Goal: Task Accomplishment & Management: Use online tool/utility

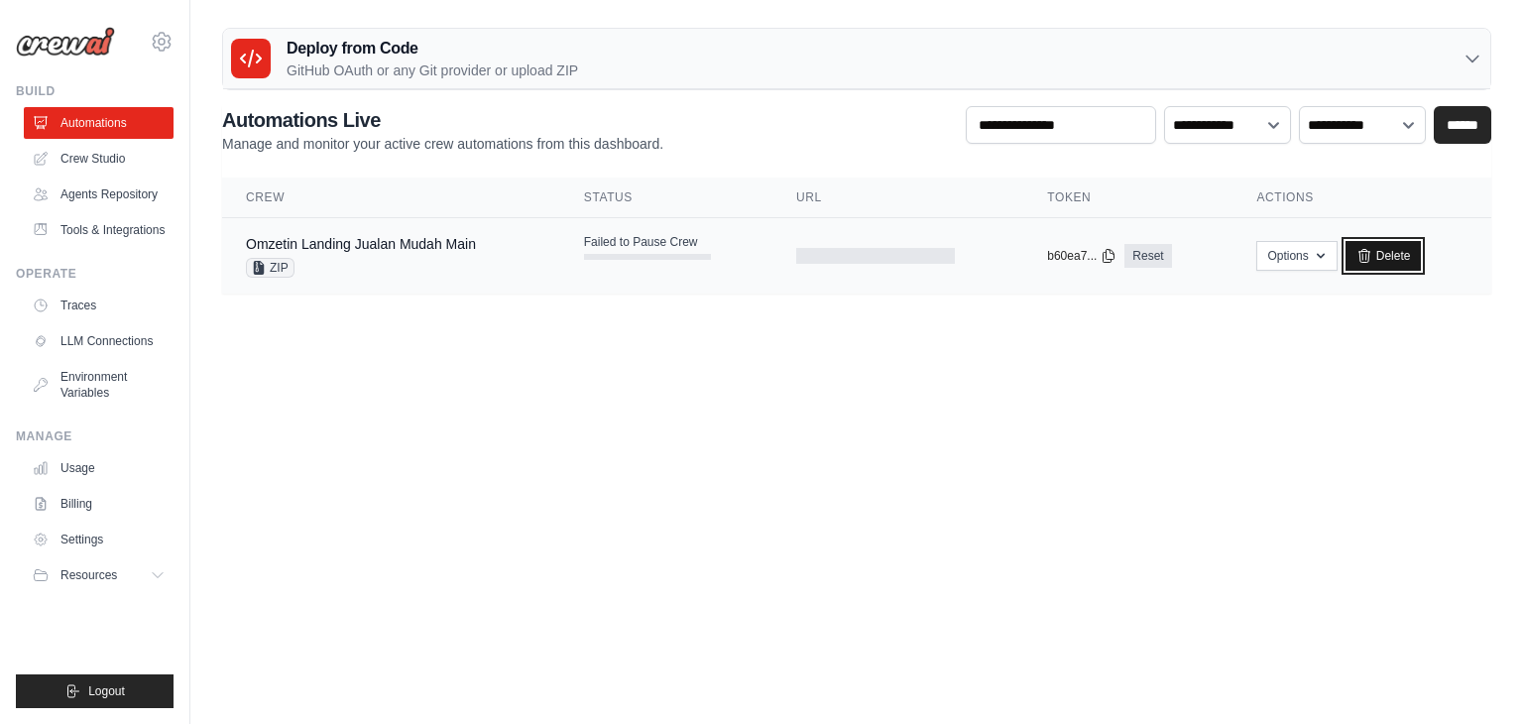
click at [1376, 242] on link "Delete" at bounding box center [1383, 256] width 76 height 30
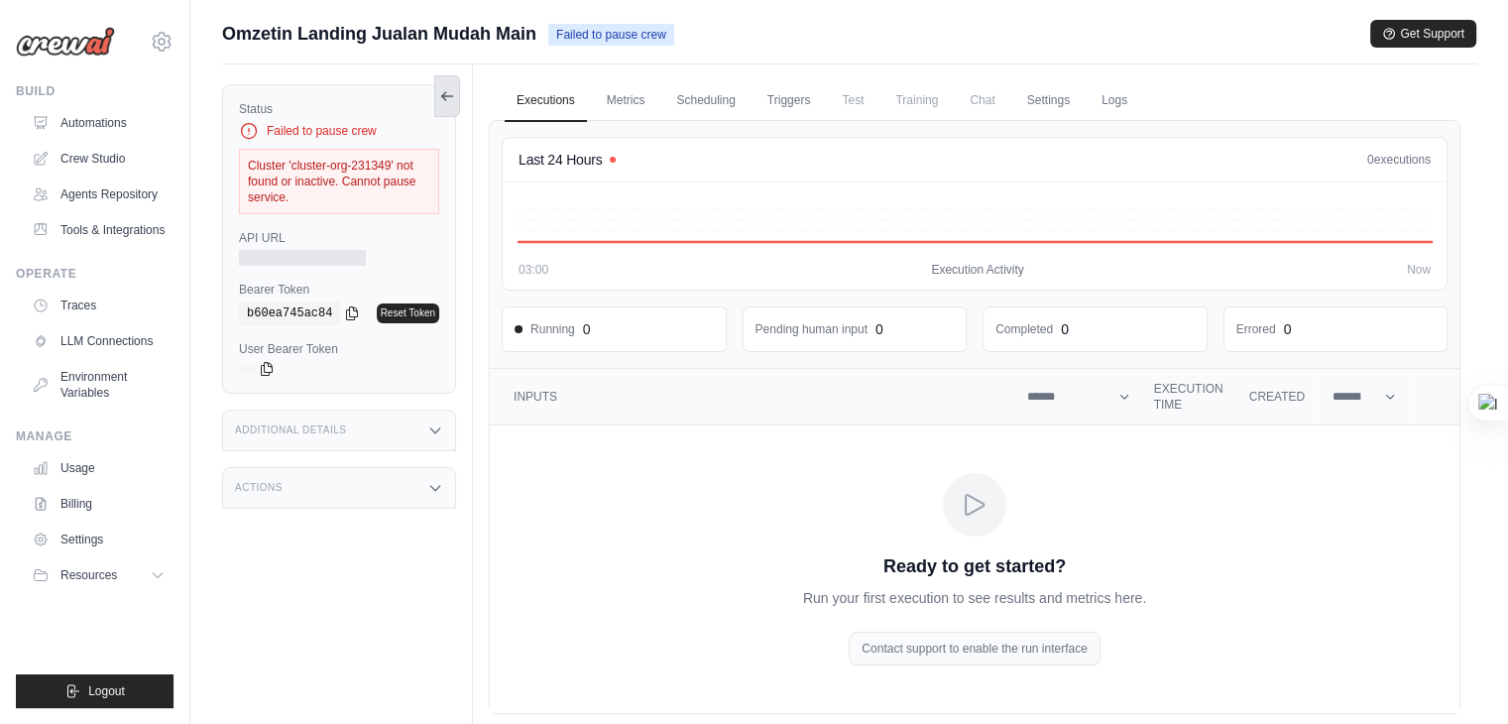
click at [444, 100] on icon at bounding box center [447, 96] width 16 height 16
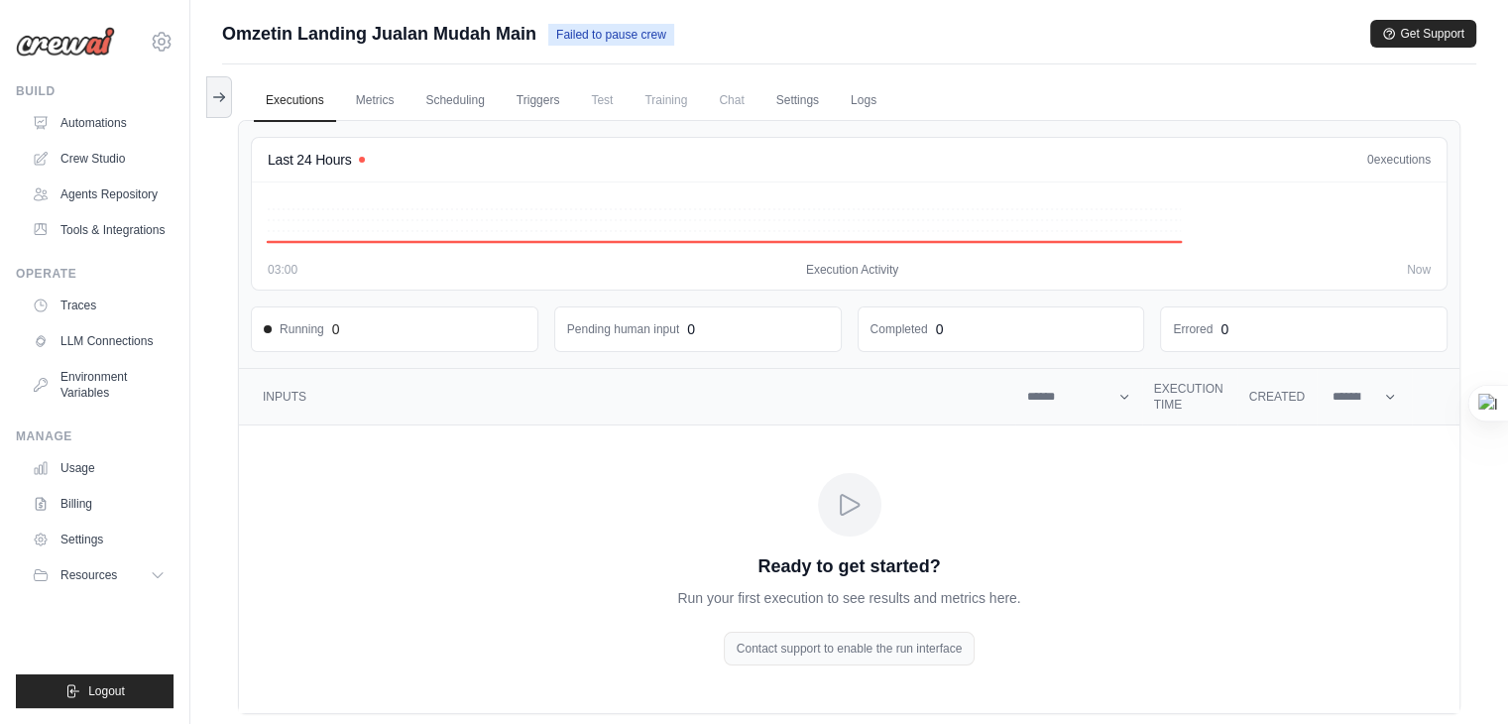
scroll to position [83, 0]
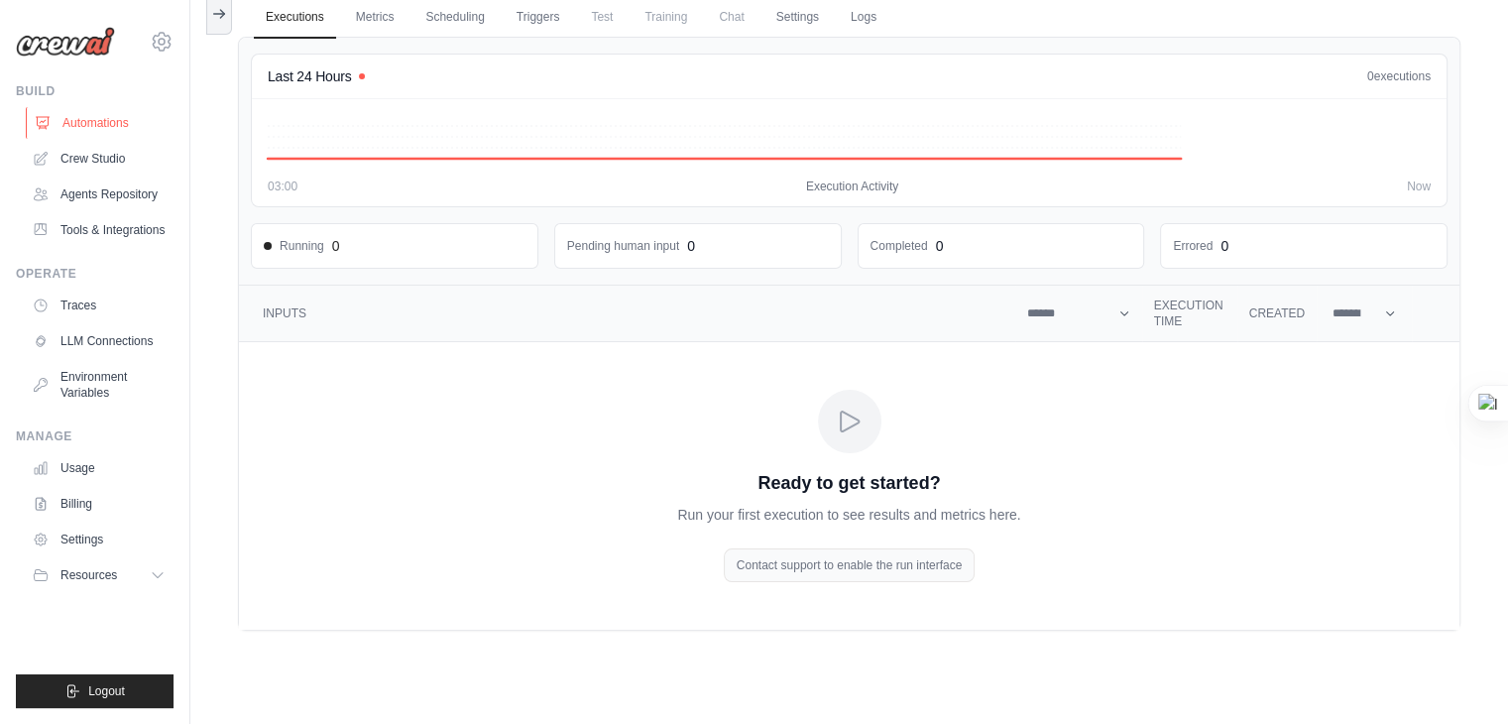
click at [129, 135] on link "Automations" at bounding box center [101, 123] width 150 height 32
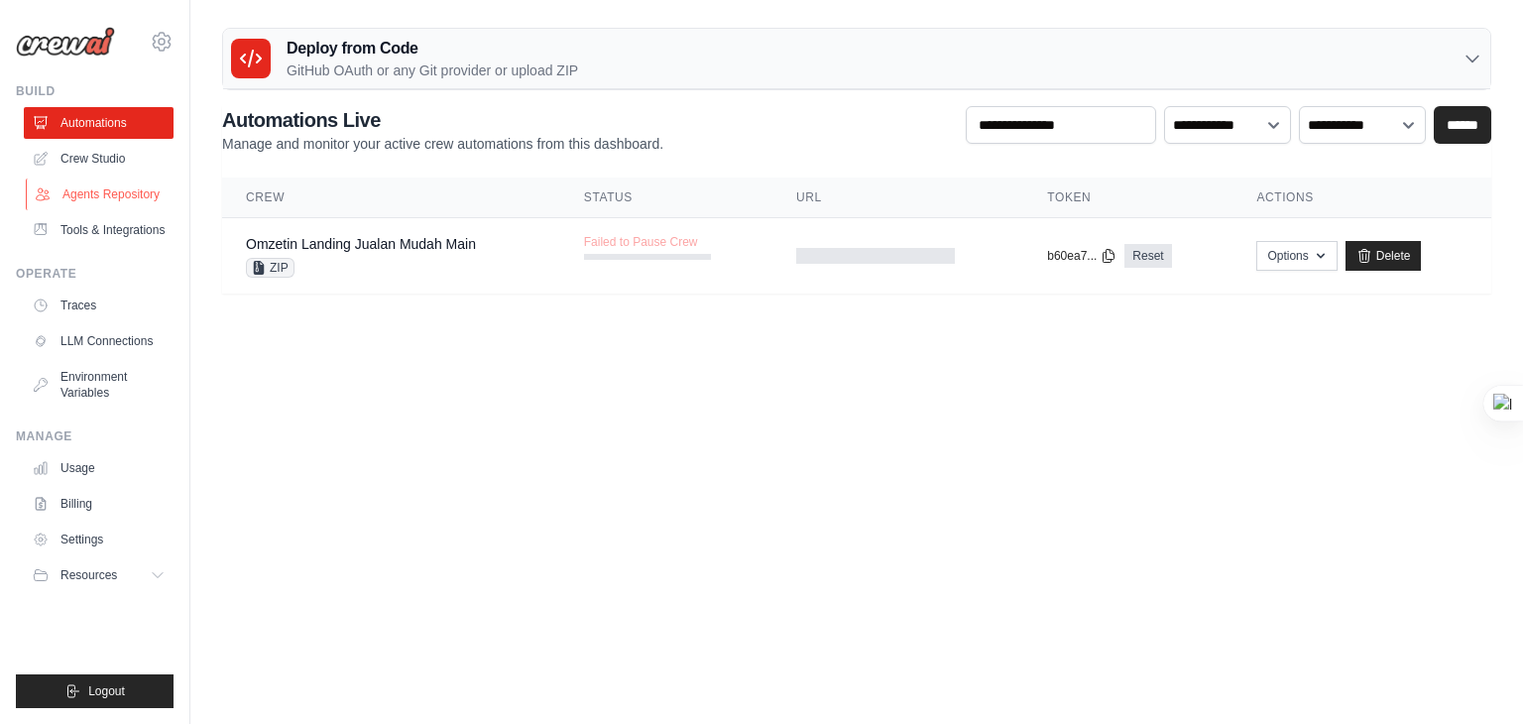
click at [143, 195] on link "Agents Repository" at bounding box center [101, 194] width 150 height 32
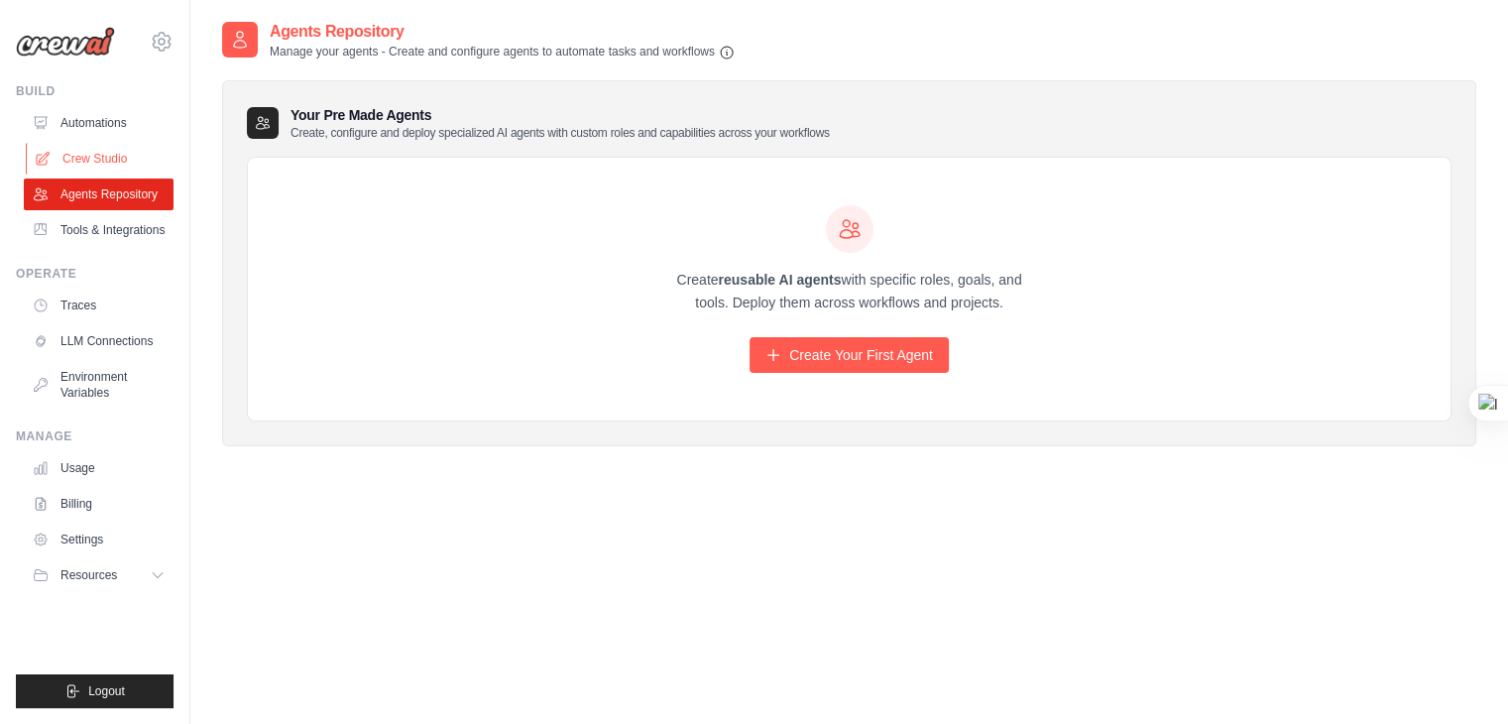
click at [101, 163] on link "Crew Studio" at bounding box center [101, 159] width 150 height 32
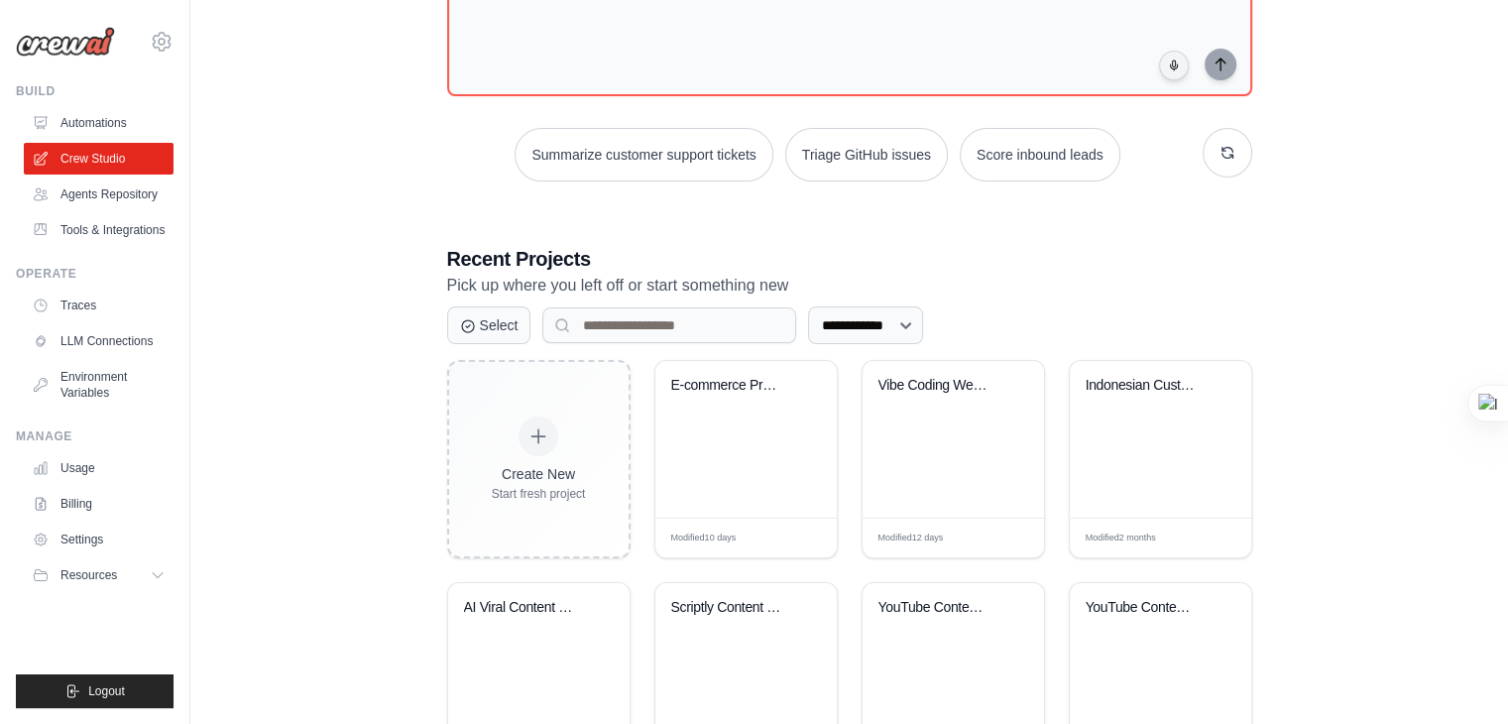
scroll to position [296, 0]
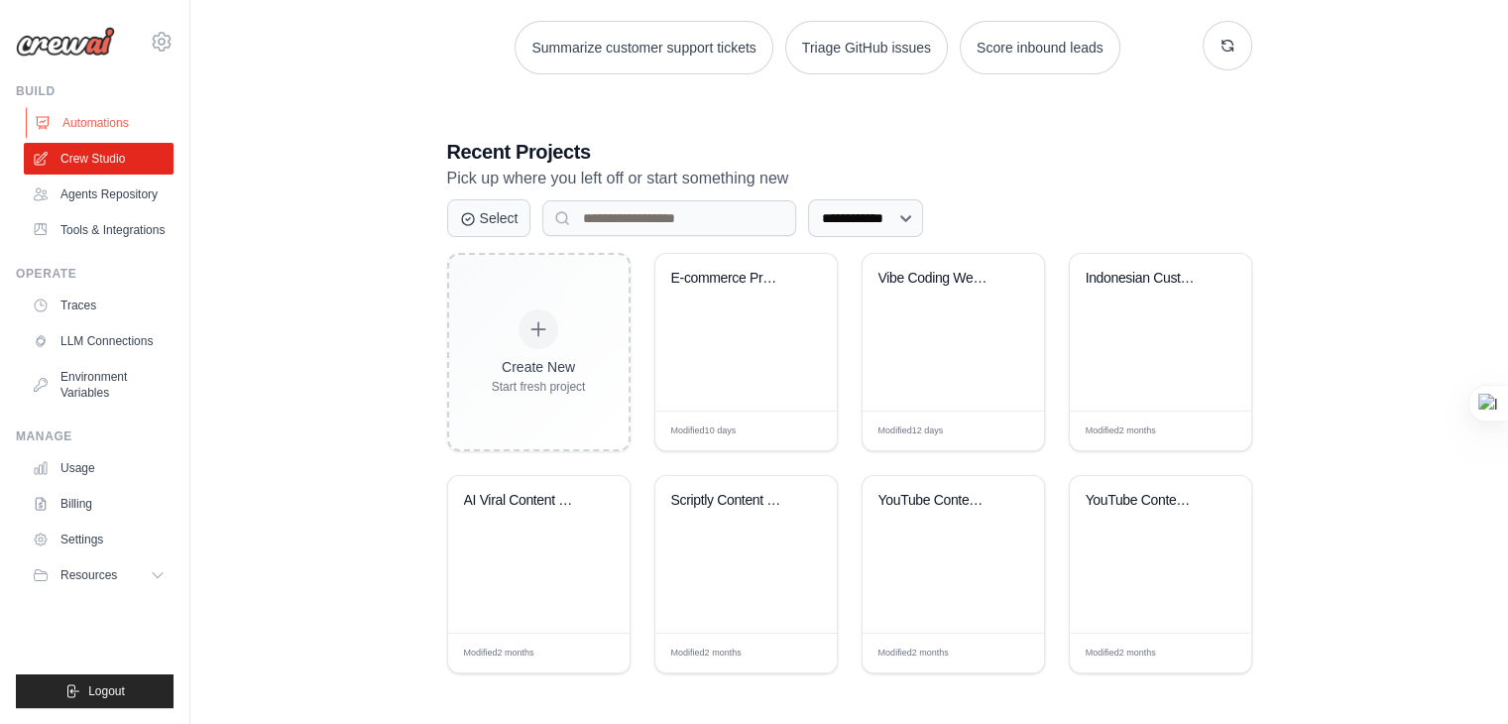
click at [128, 131] on link "Automations" at bounding box center [101, 123] width 150 height 32
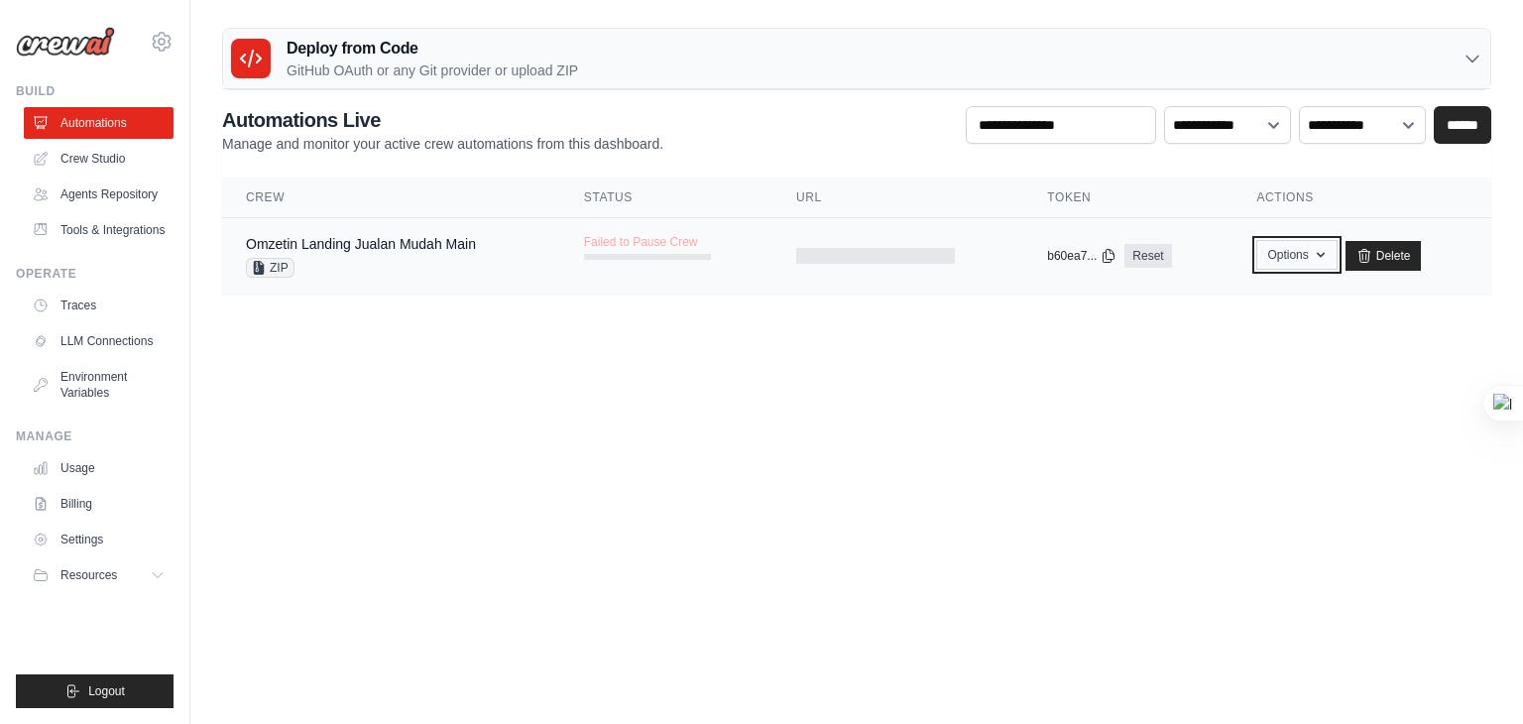
click at [1301, 248] on button "Options" at bounding box center [1296, 255] width 80 height 30
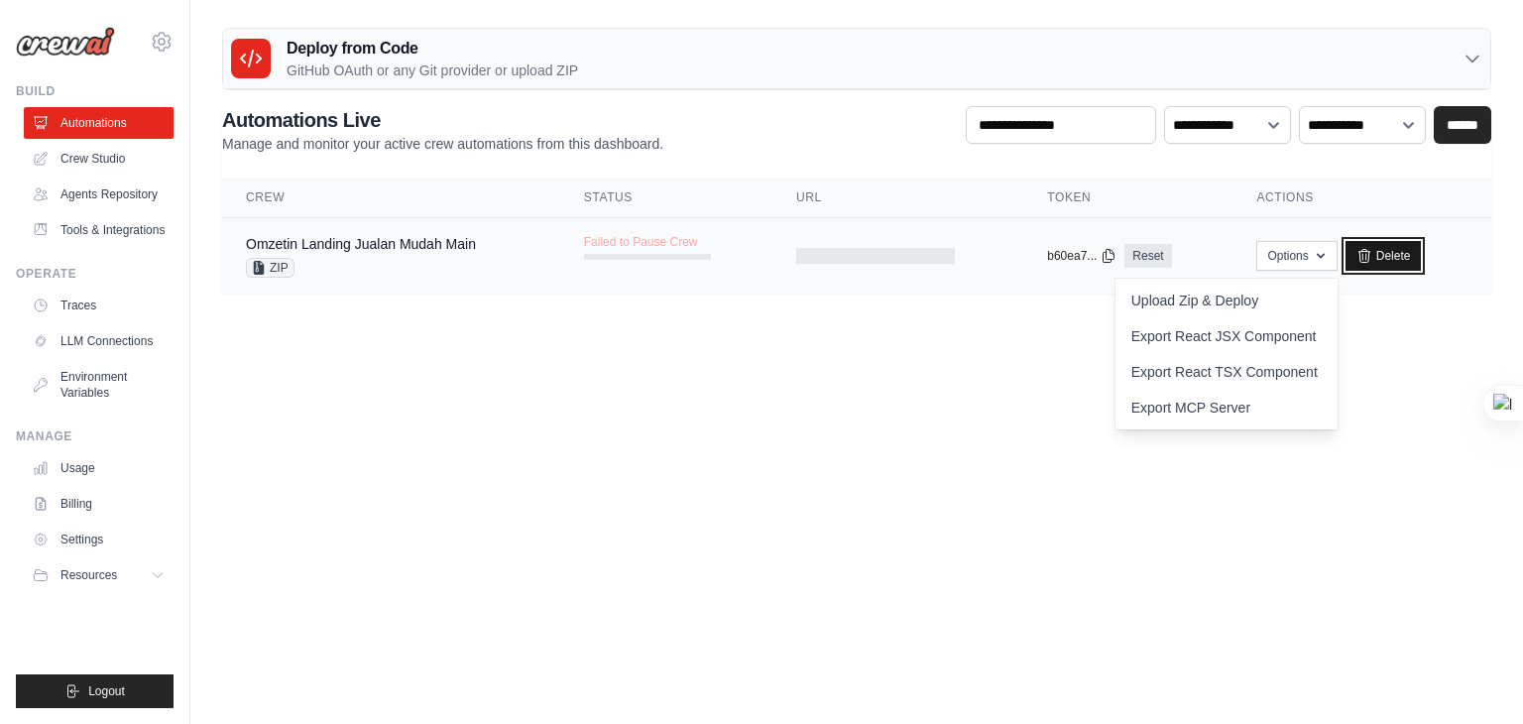
click at [1396, 257] on link "Delete" at bounding box center [1383, 256] width 76 height 30
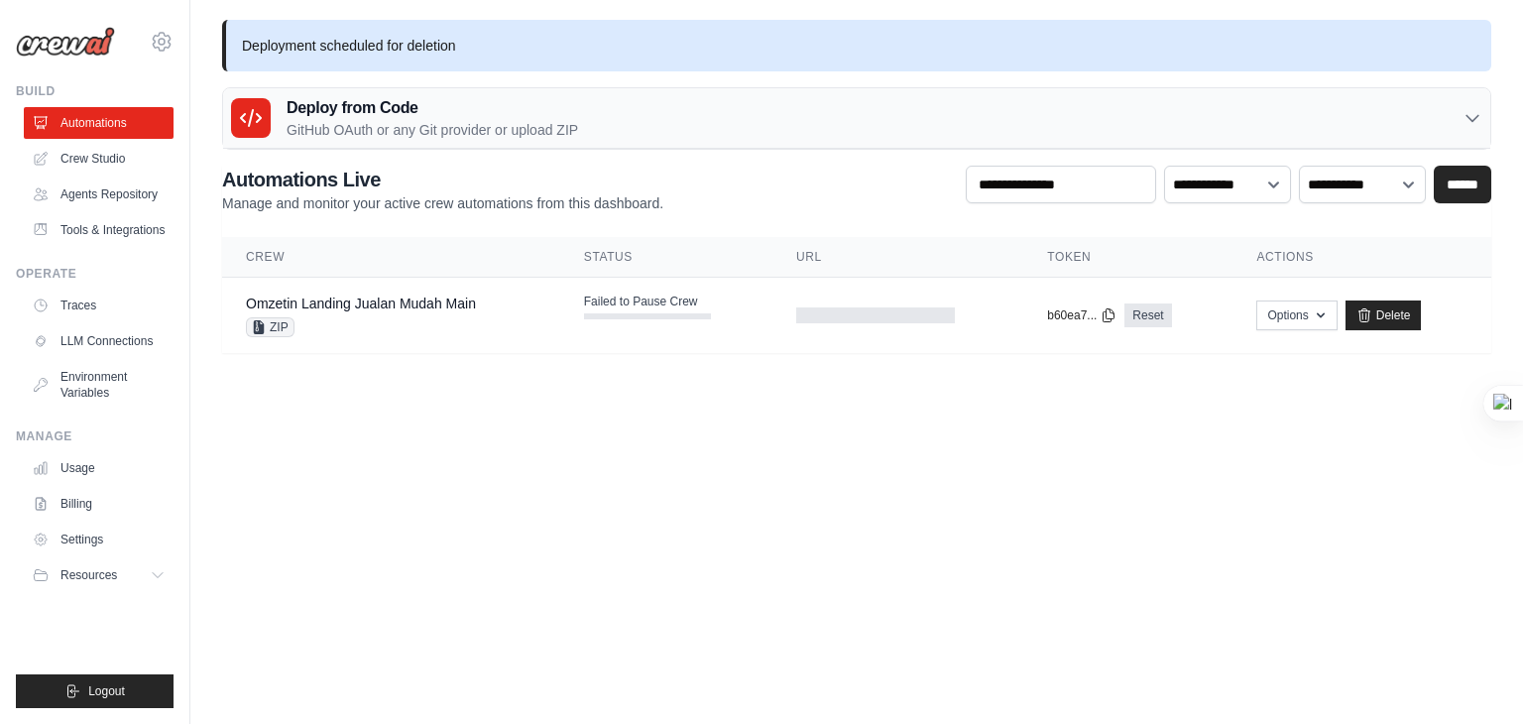
click at [1121, 101] on div "Deploy from Code GitHub OAuth or any Git provider or upload ZIP" at bounding box center [856, 118] width 1267 height 60
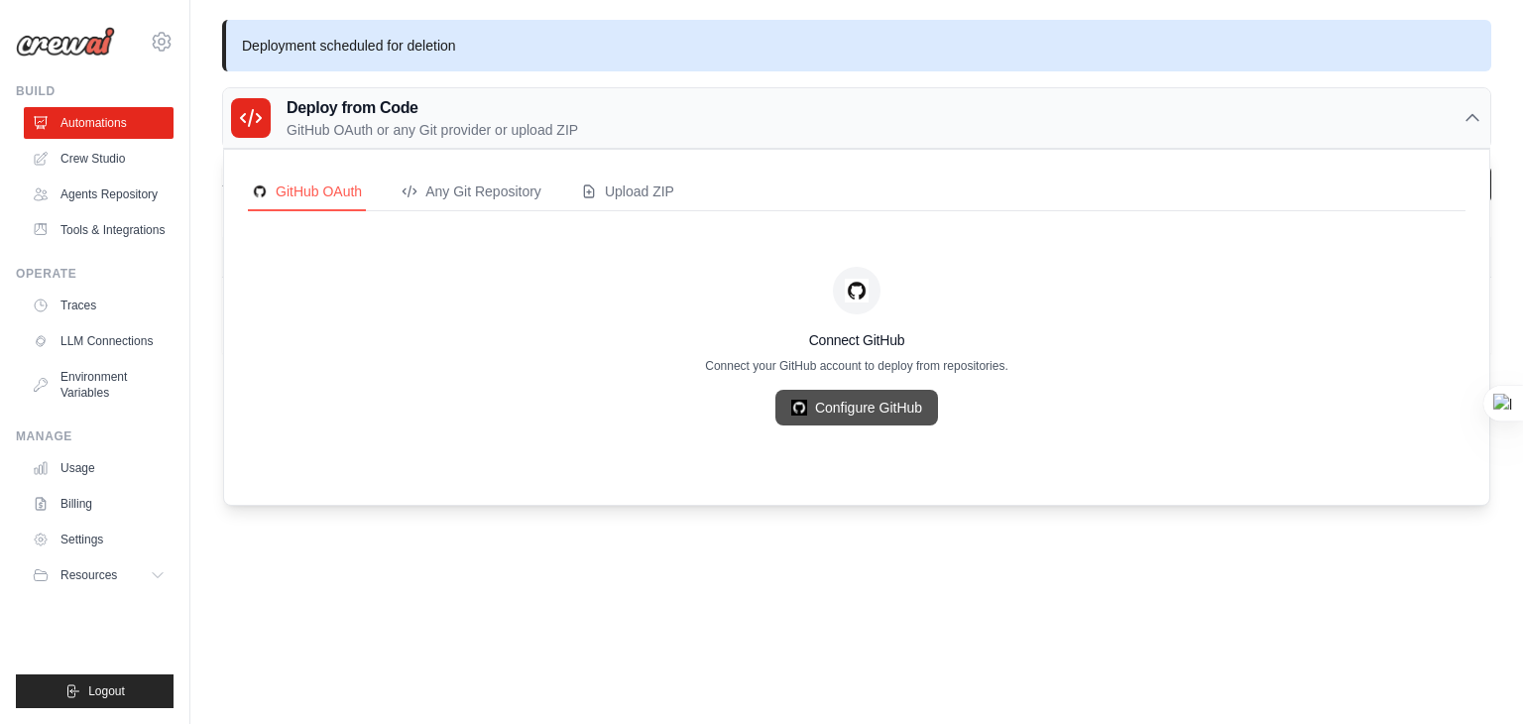
click at [902, 398] on link "Configure GitHub" at bounding box center [856, 408] width 163 height 36
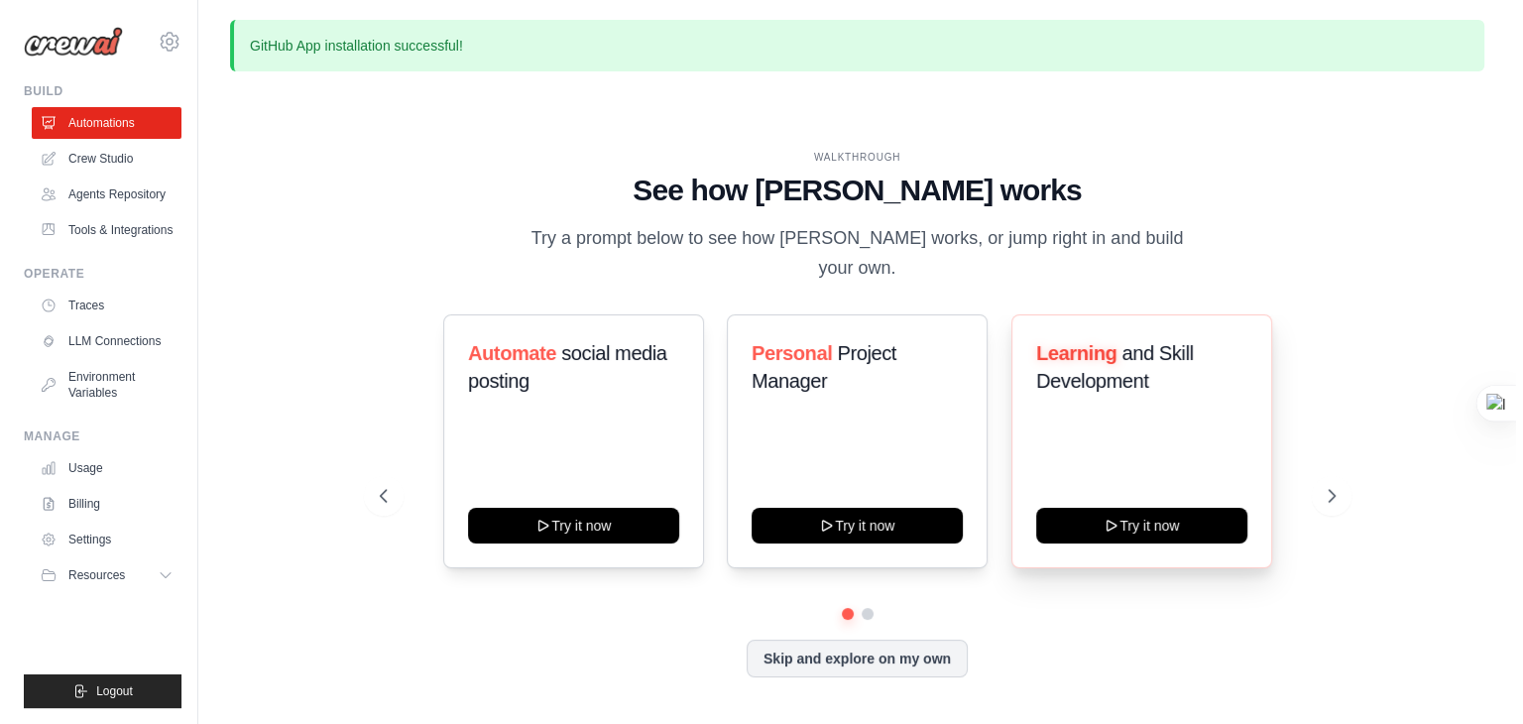
scroll to position [67, 0]
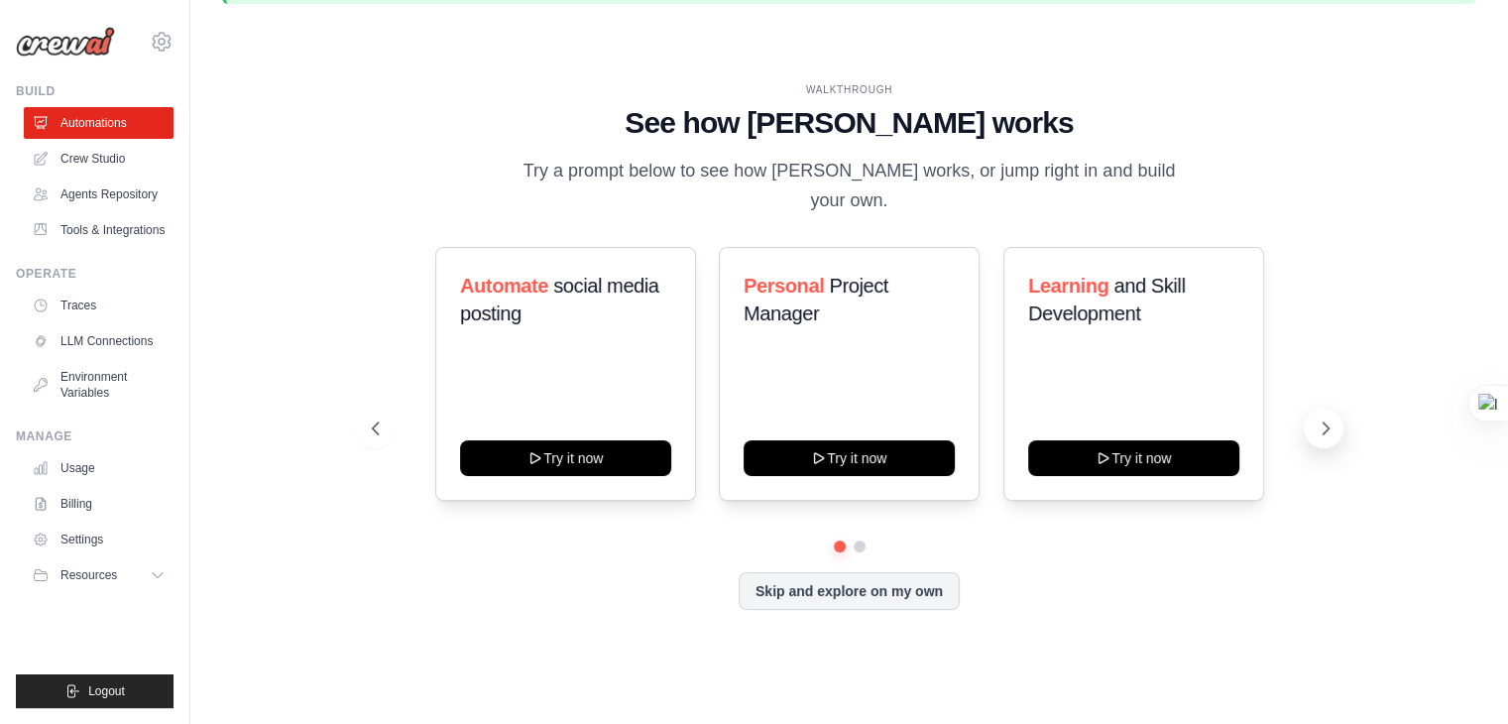
click at [1329, 418] on icon at bounding box center [1325, 428] width 20 height 20
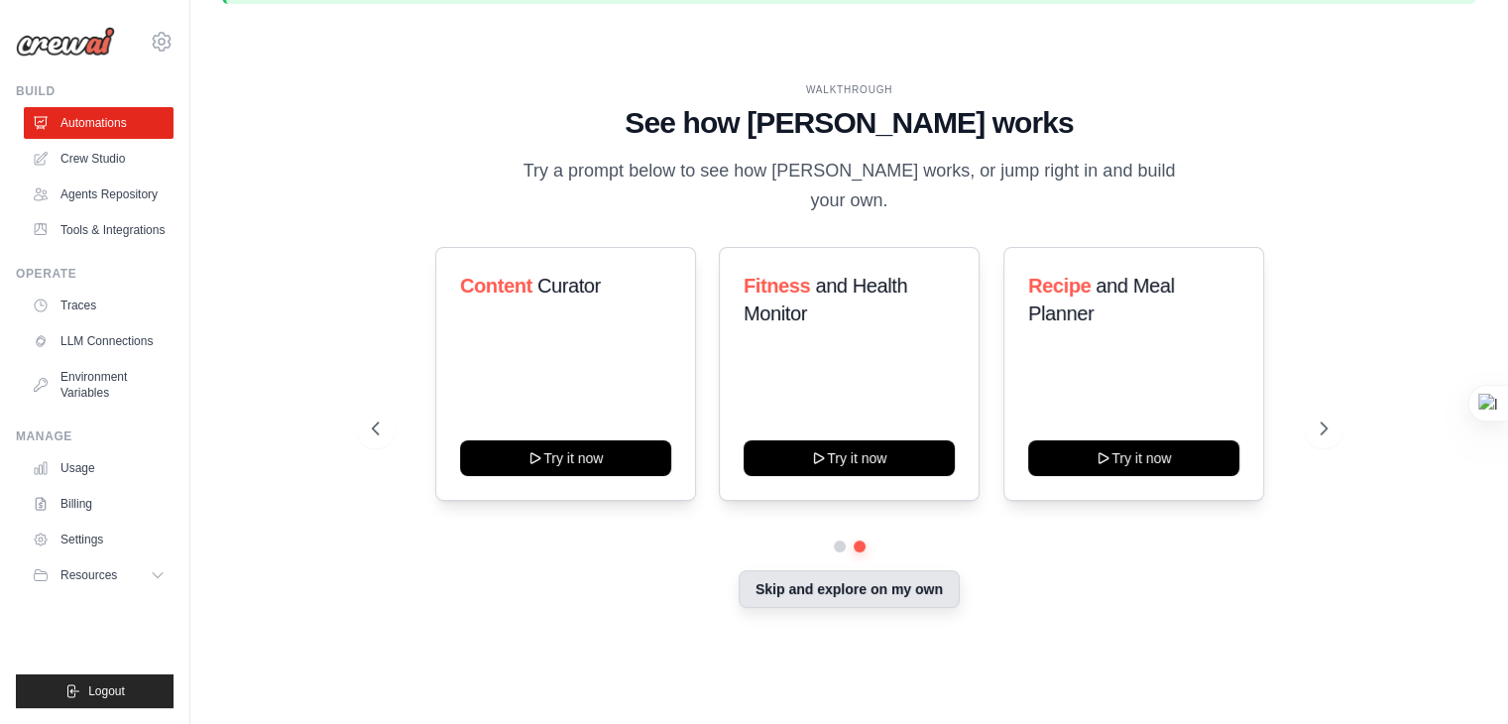
click at [844, 580] on button "Skip and explore on my own" at bounding box center [849, 589] width 221 height 38
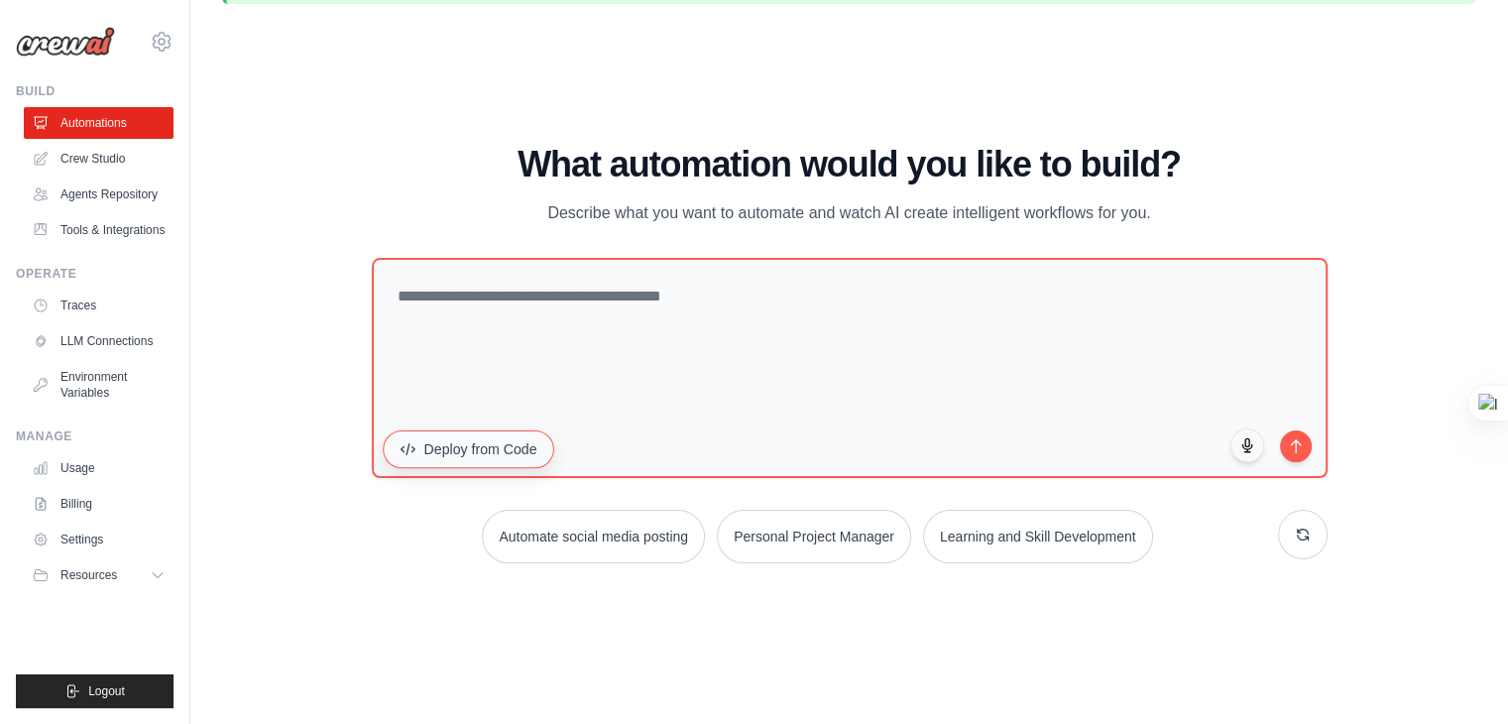
click at [479, 446] on button "Deploy from Code" at bounding box center [468, 449] width 171 height 38
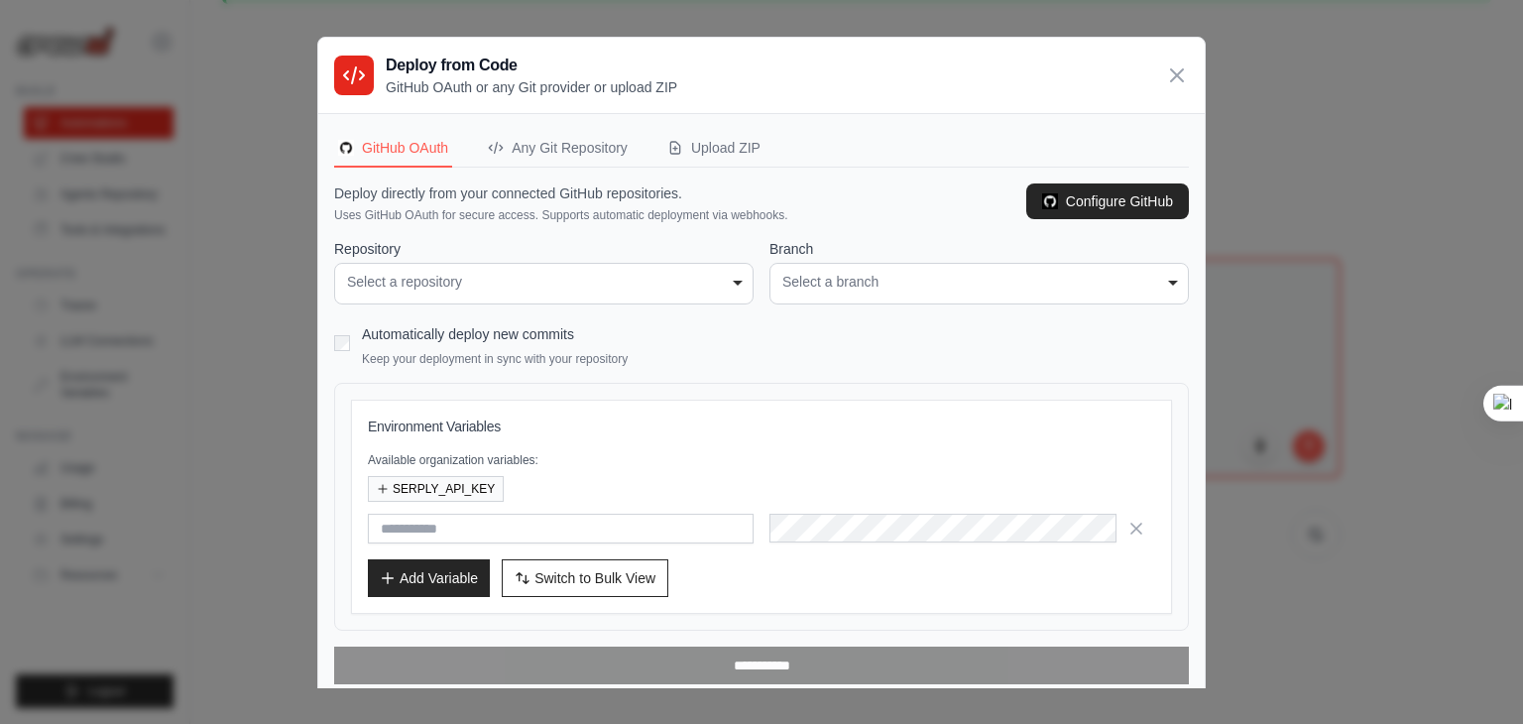
scroll to position [9, 0]
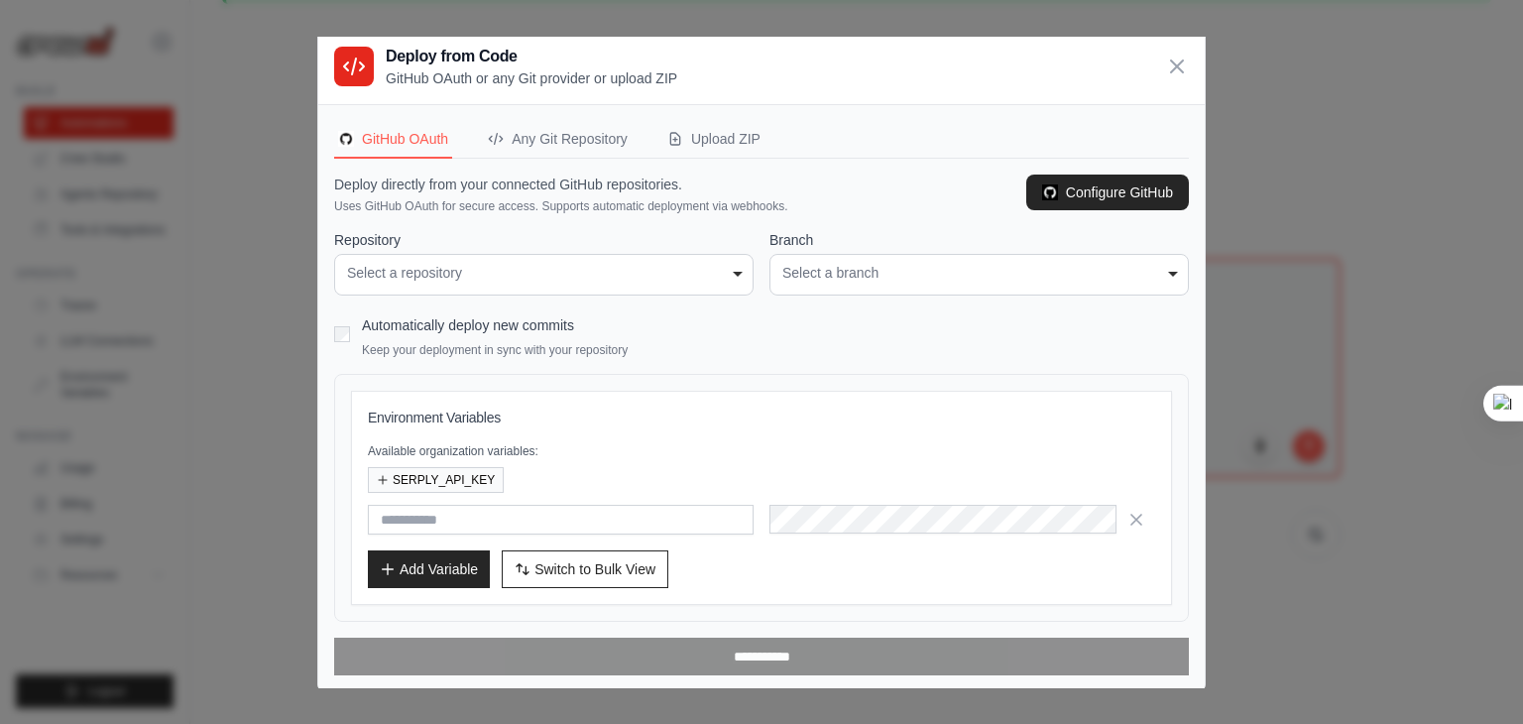
click at [705, 257] on div "**********" at bounding box center [543, 275] width 419 height 42
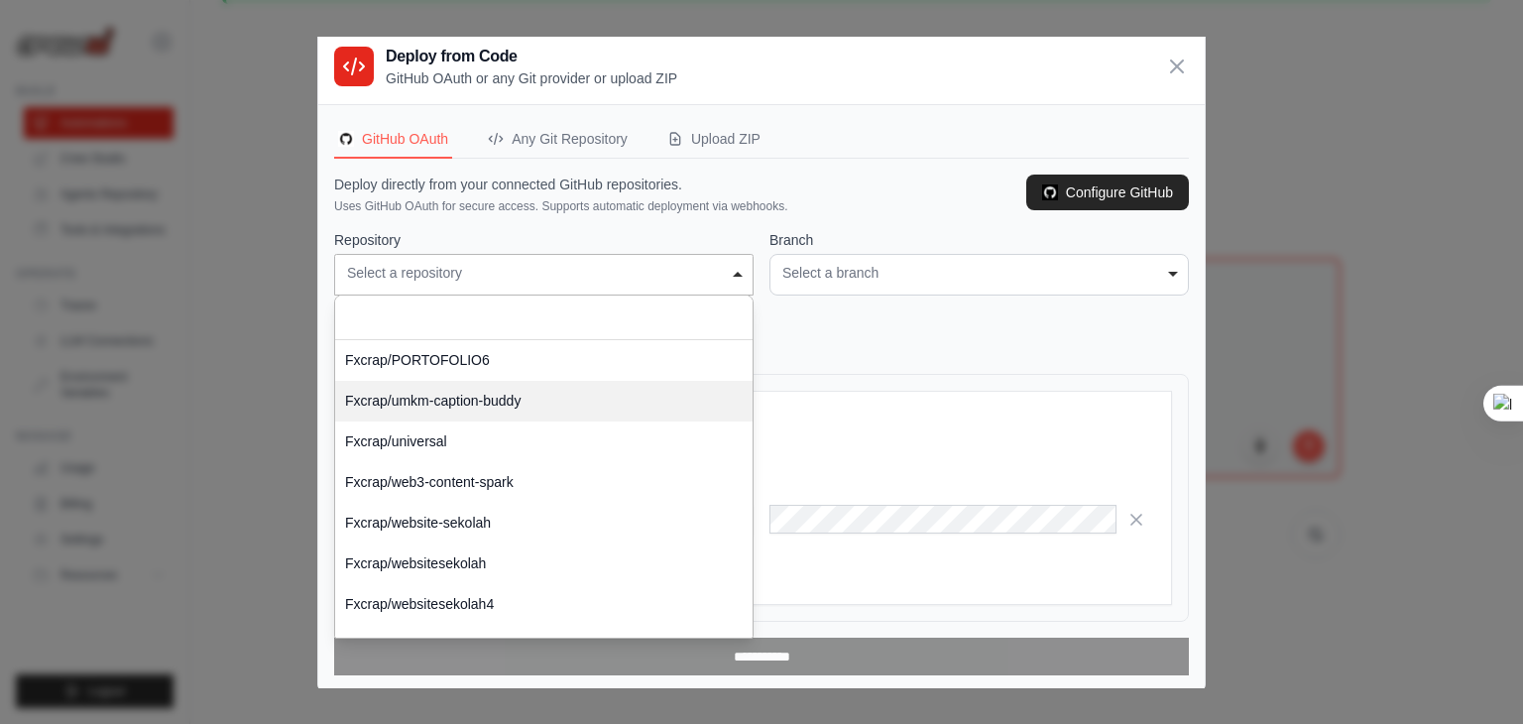
scroll to position [202, 0]
select select "**********"
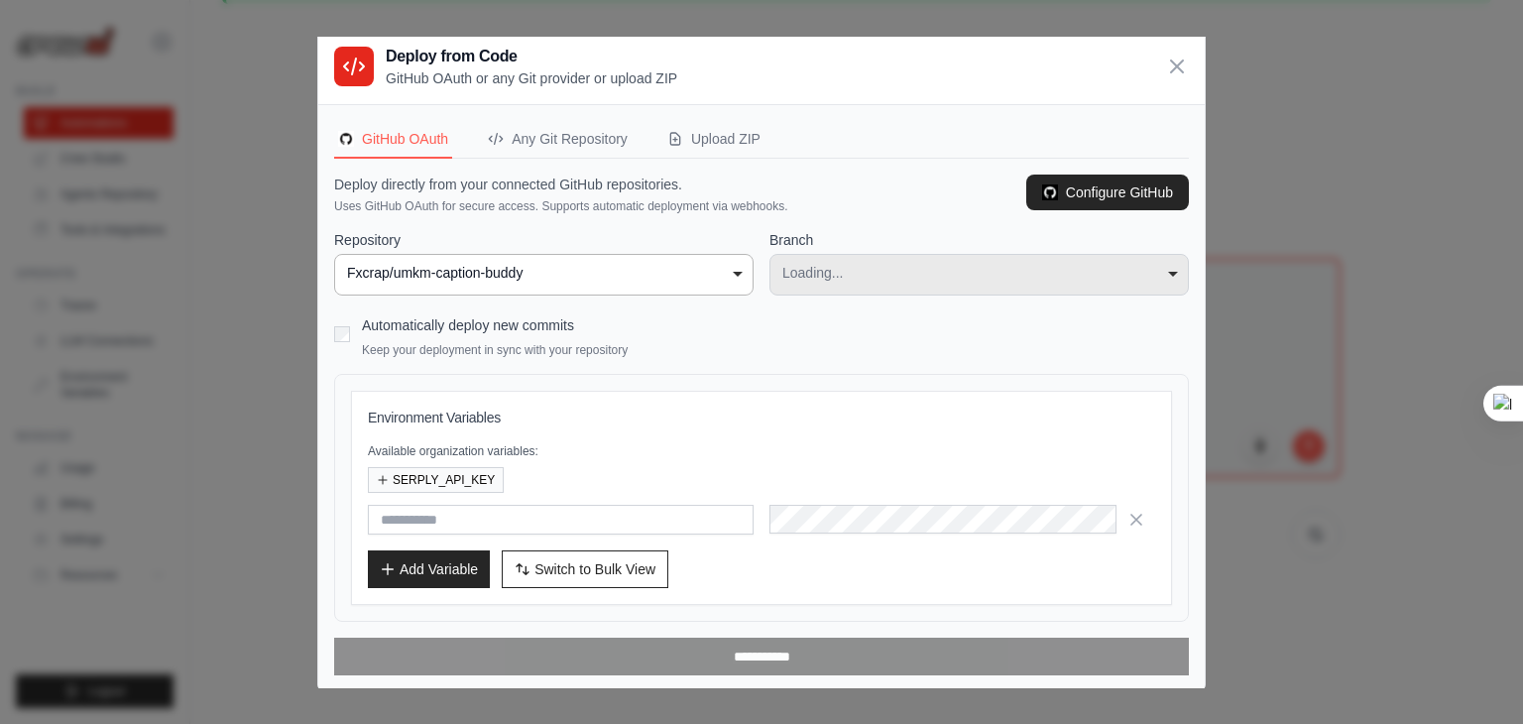
select select "****"
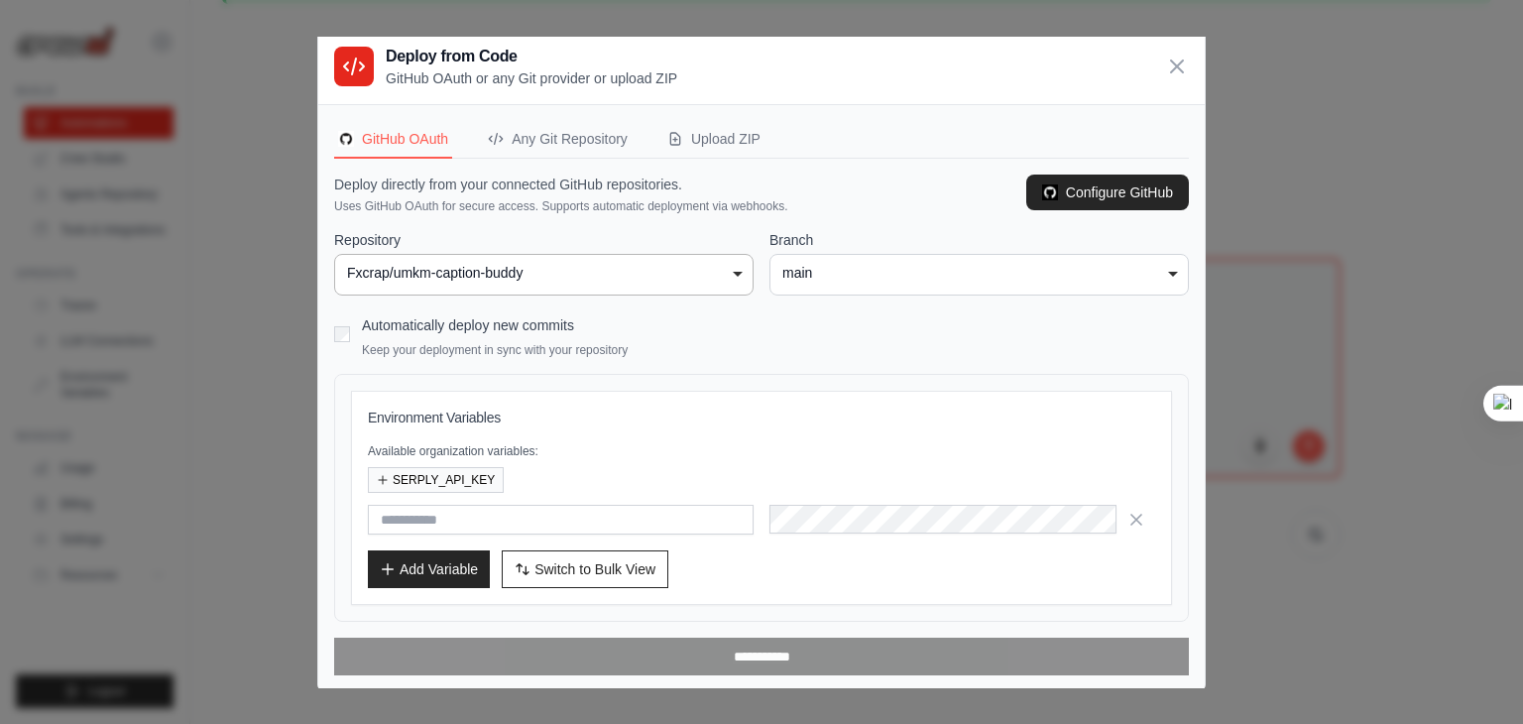
click at [825, 280] on div "main" at bounding box center [979, 273] width 394 height 21
click at [444, 466] on button "SERPLY_API_KEY" at bounding box center [436, 479] width 136 height 26
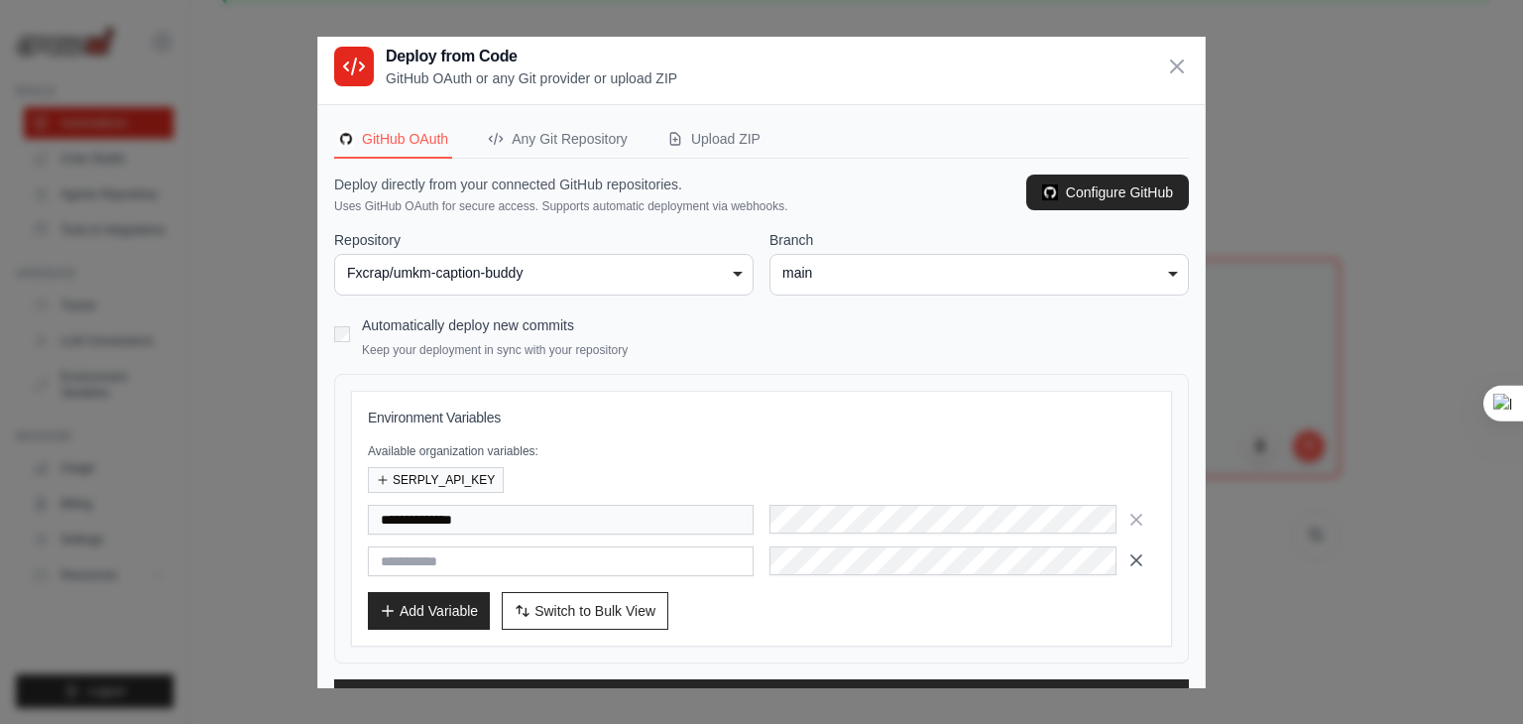
click at [1130, 560] on icon "button" at bounding box center [1136, 560] width 20 height 20
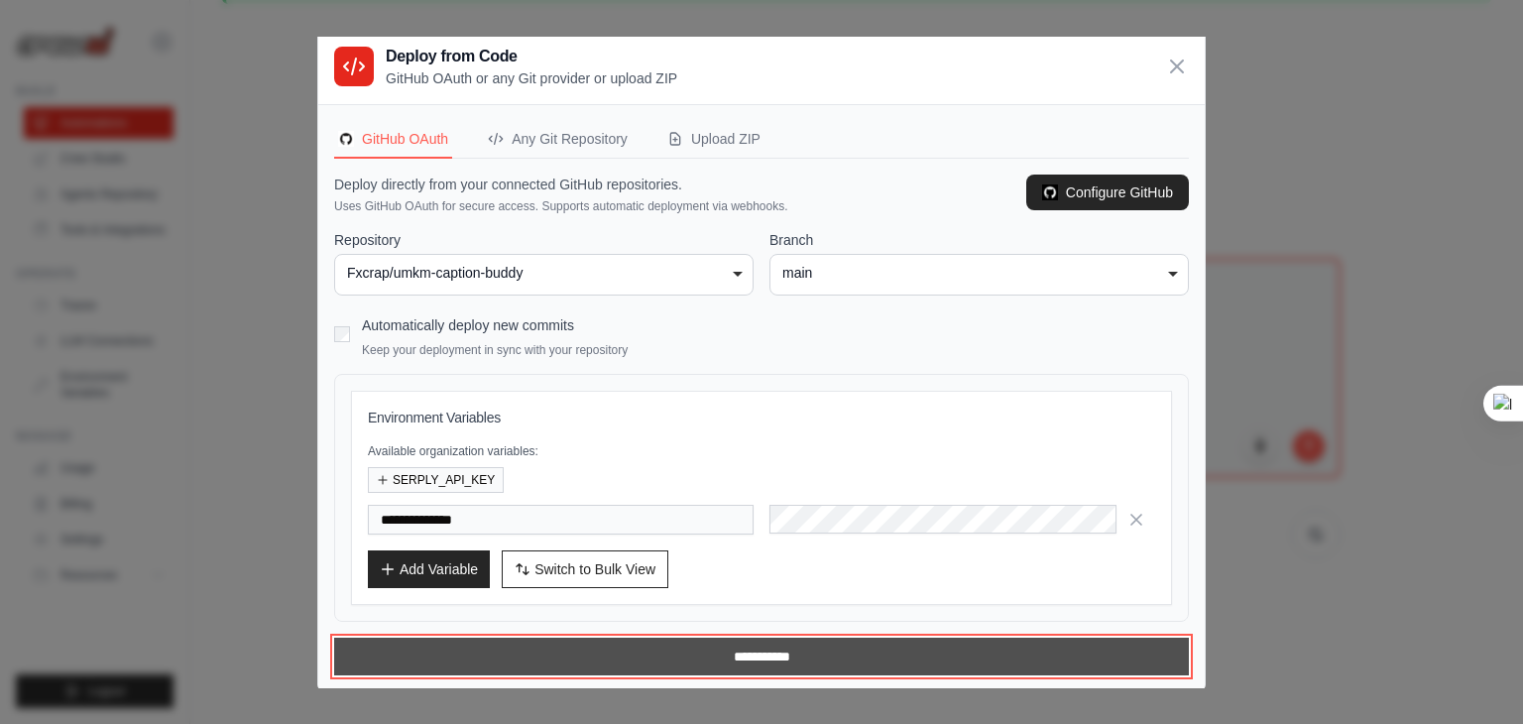
click at [722, 648] on input "**********" at bounding box center [761, 656] width 854 height 38
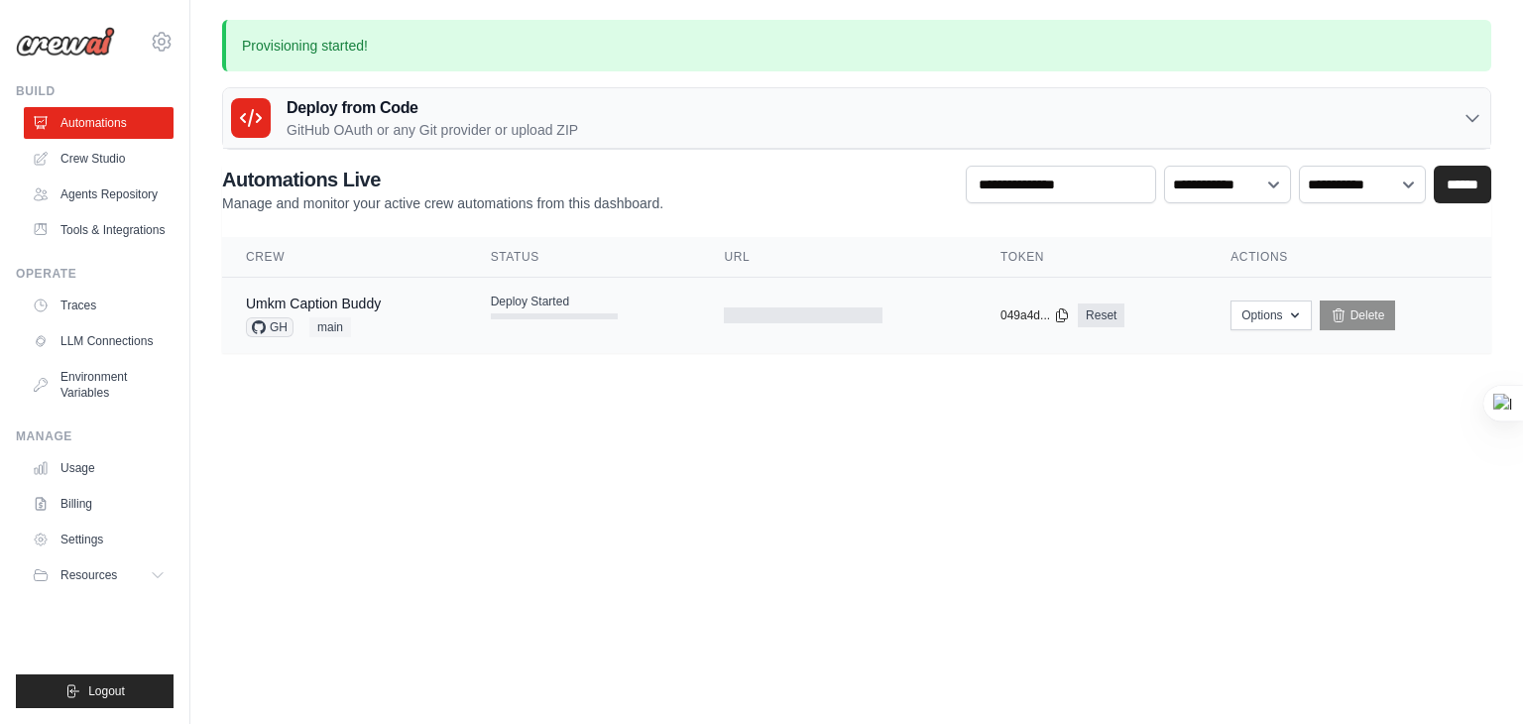
click at [787, 318] on div at bounding box center [803, 315] width 159 height 16
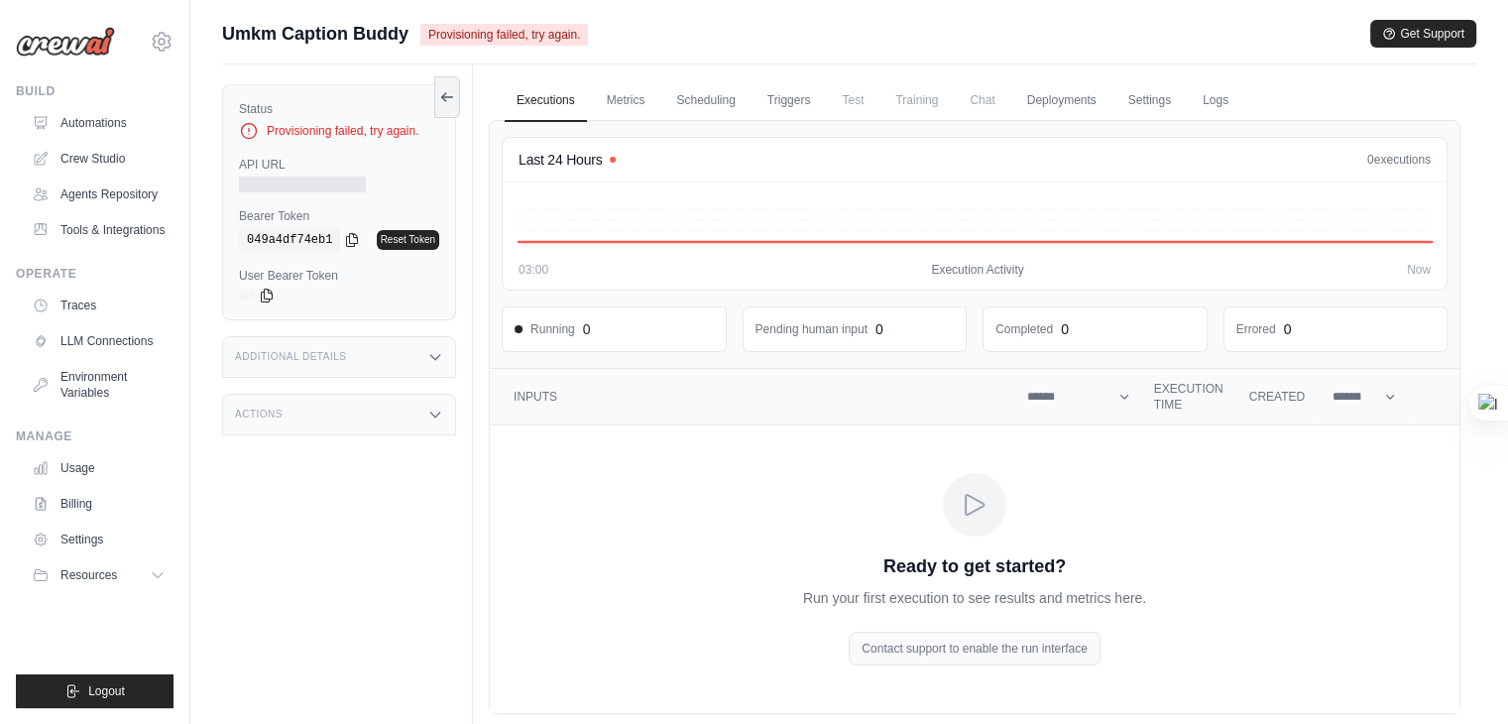
click at [978, 495] on icon "Crew executions table" at bounding box center [975, 505] width 32 height 32
click at [448, 96] on icon at bounding box center [447, 96] width 16 height 16
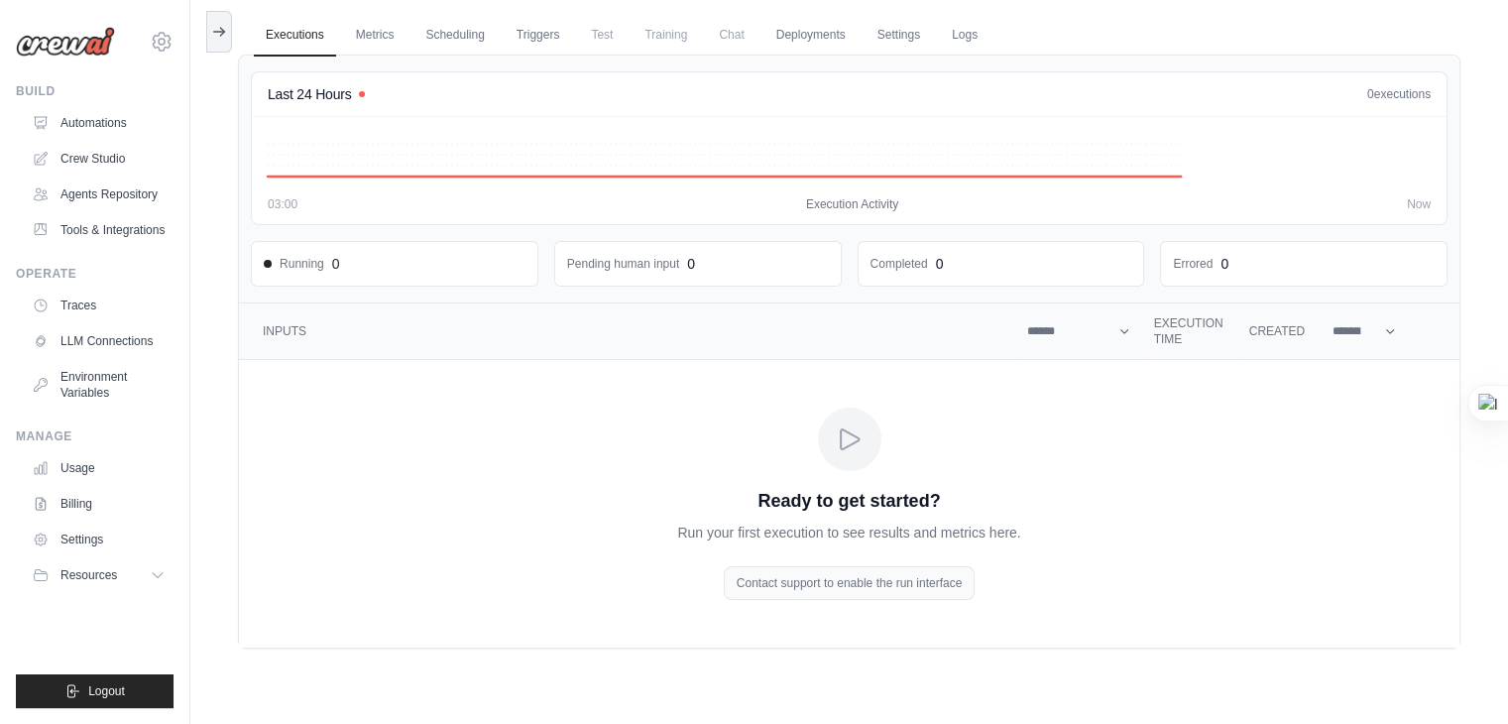
scroll to position [67, 0]
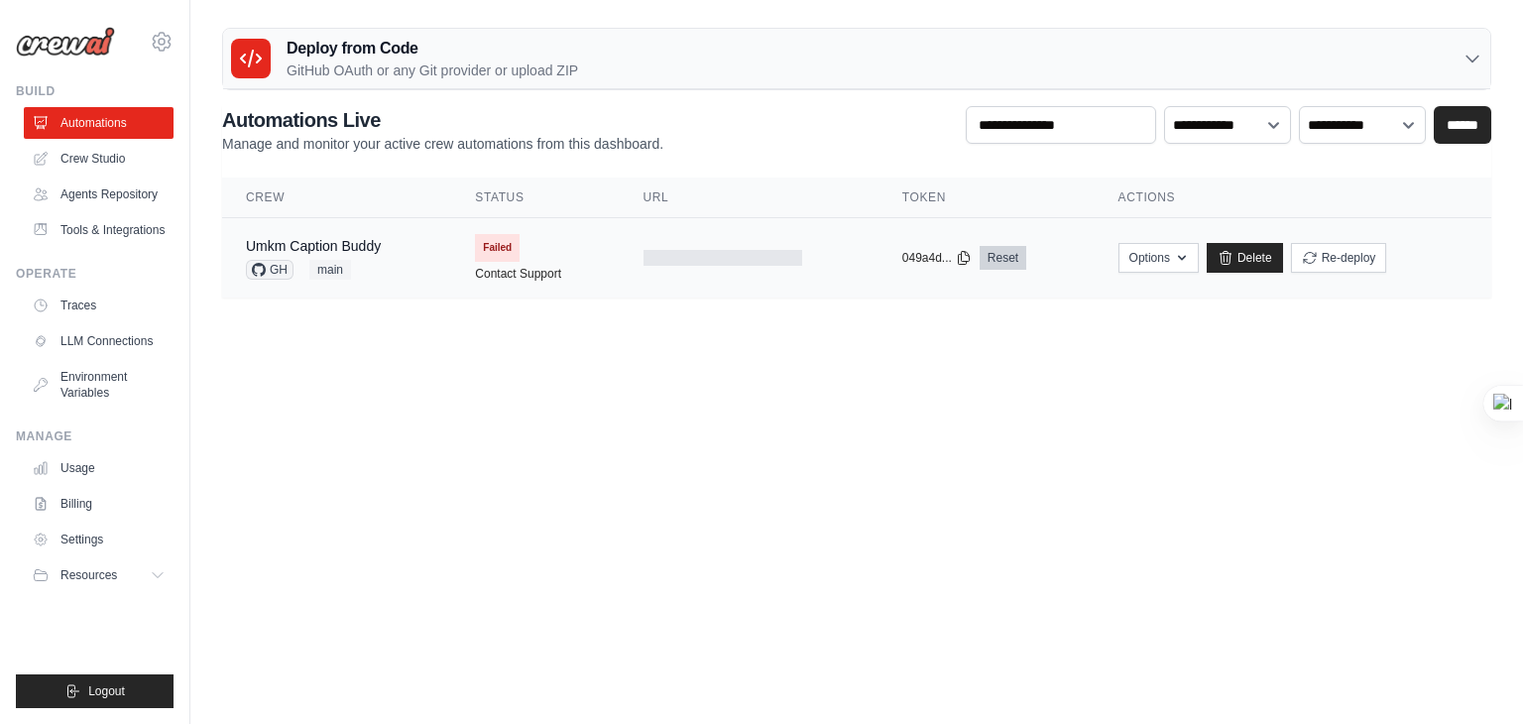
click at [994, 255] on link "Reset" at bounding box center [1002, 258] width 47 height 24
